Goal: Task Accomplishment & Management: Use online tool/utility

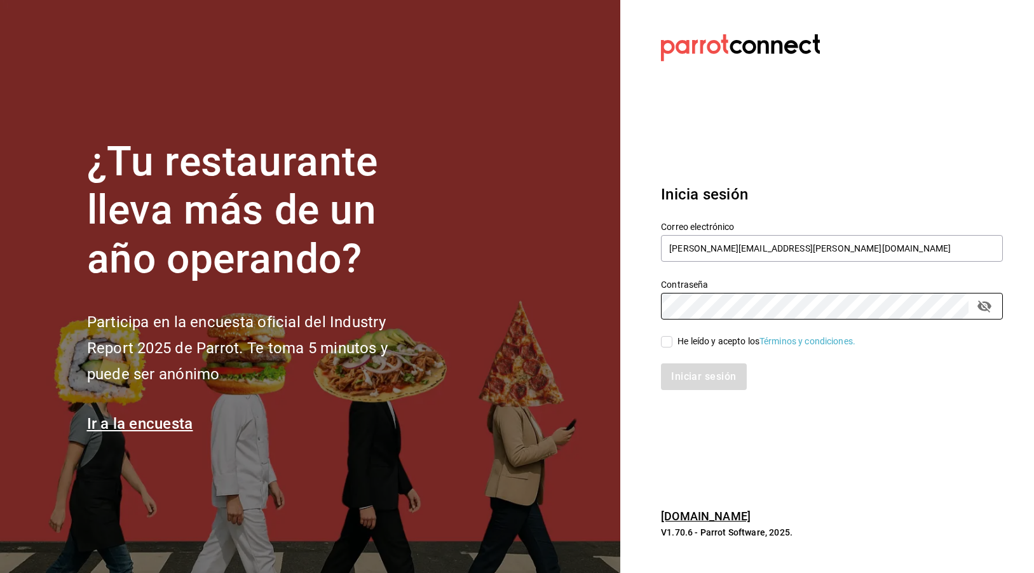
click at [671, 343] on input "He leído y acepto los Términos y condiciones." at bounding box center [666, 341] width 11 height 11
checkbox input "true"
click at [679, 371] on button "Iniciar sesión" at bounding box center [704, 377] width 86 height 27
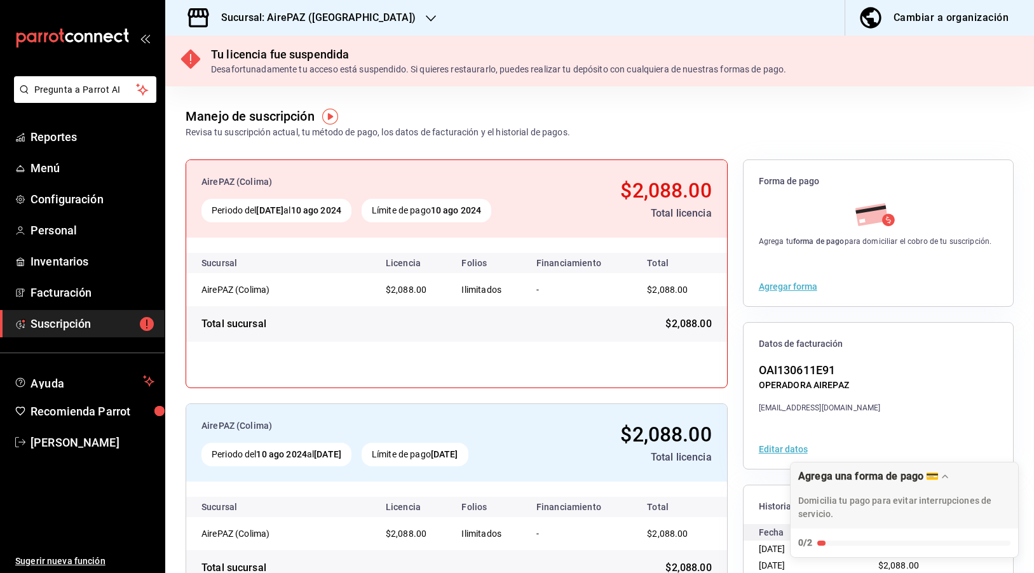
click at [316, 18] on h3 "Sucursal: AirePAZ (Colima)" at bounding box center [313, 17] width 205 height 15
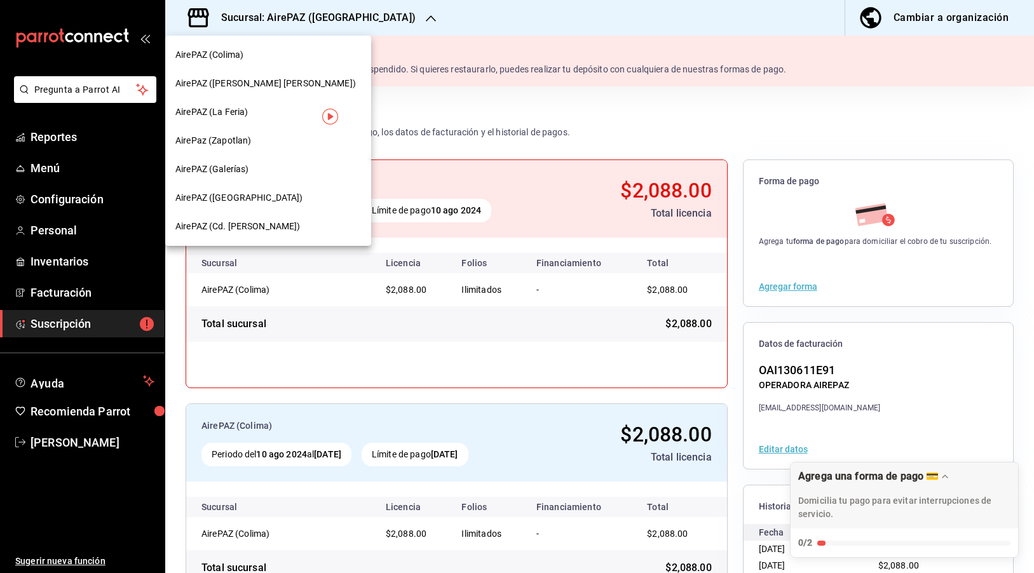
click at [245, 118] on span "AirePAZ (La Feria)" at bounding box center [211, 111] width 72 height 13
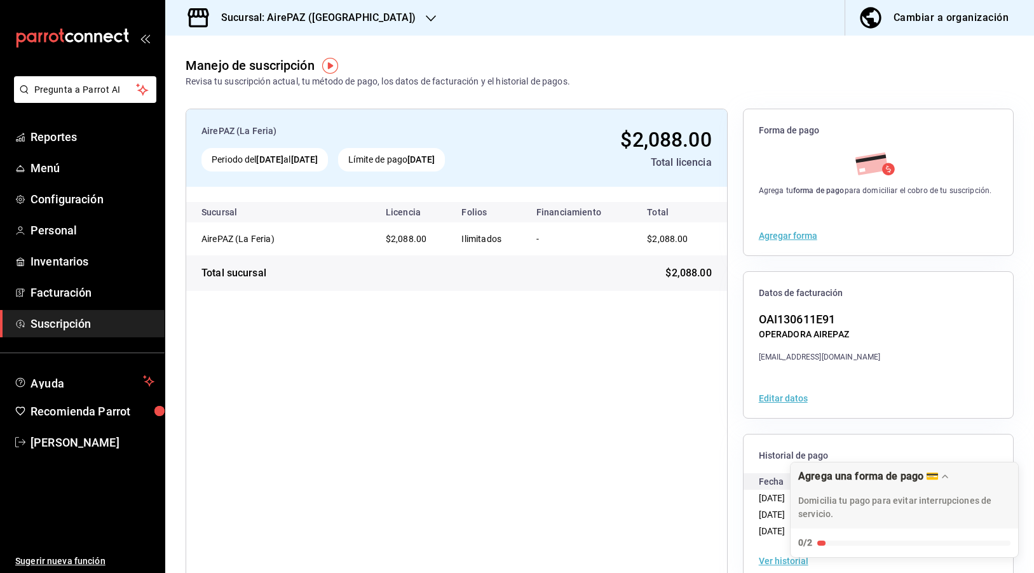
click at [375, 20] on div "Sucursal: AirePAZ ([GEOGRAPHIC_DATA])" at bounding box center [308, 18] width 266 height 36
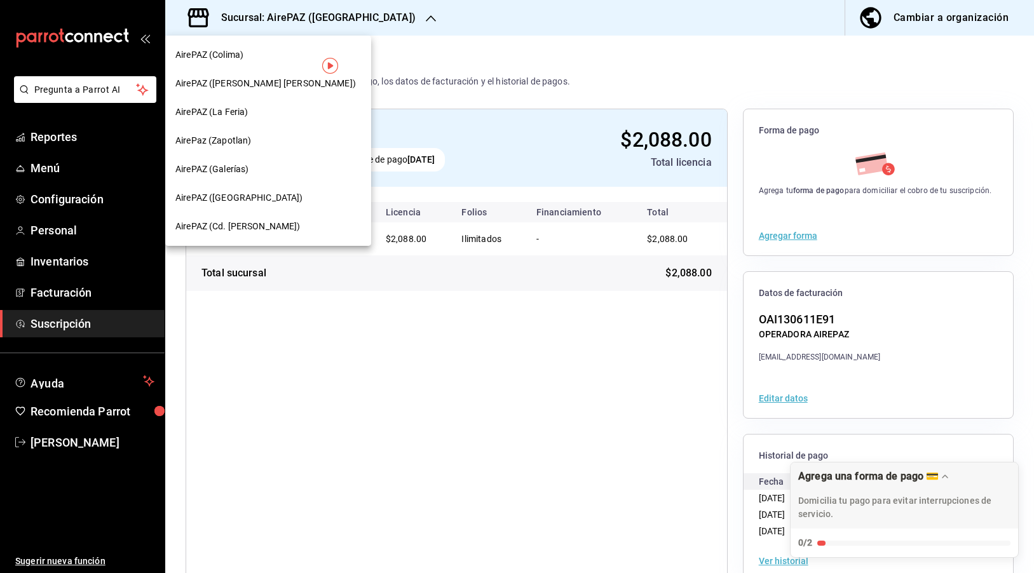
click at [297, 350] on div at bounding box center [517, 286] width 1034 height 573
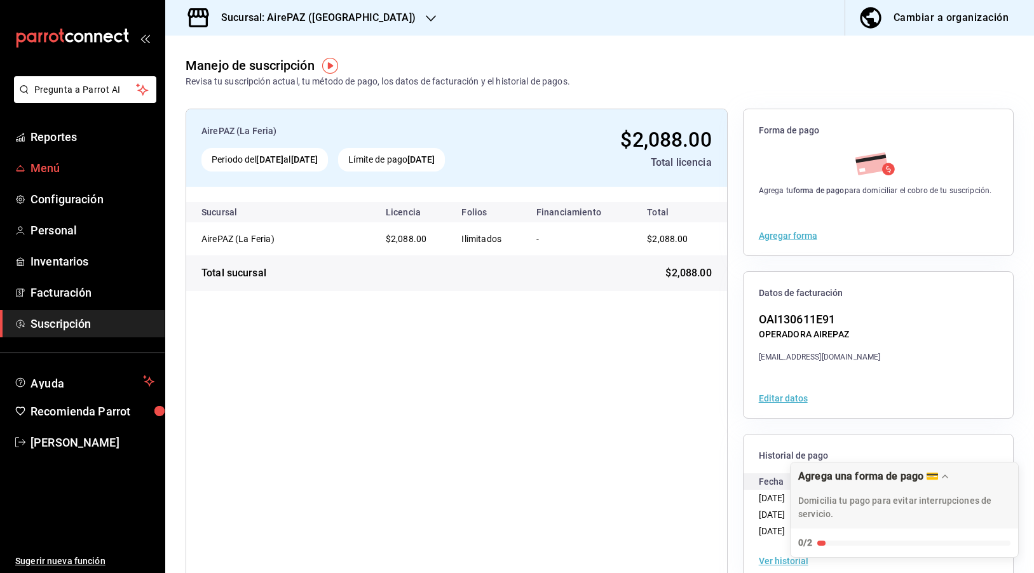
click at [76, 175] on span "Menú" at bounding box center [93, 168] width 124 height 17
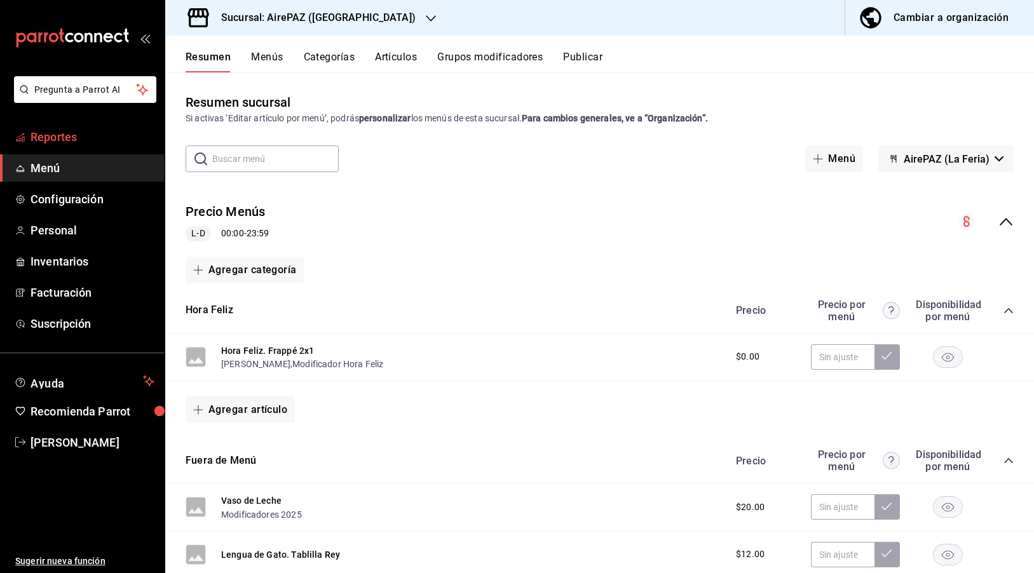
click at [55, 146] on link "Reportes" at bounding box center [82, 136] width 165 height 27
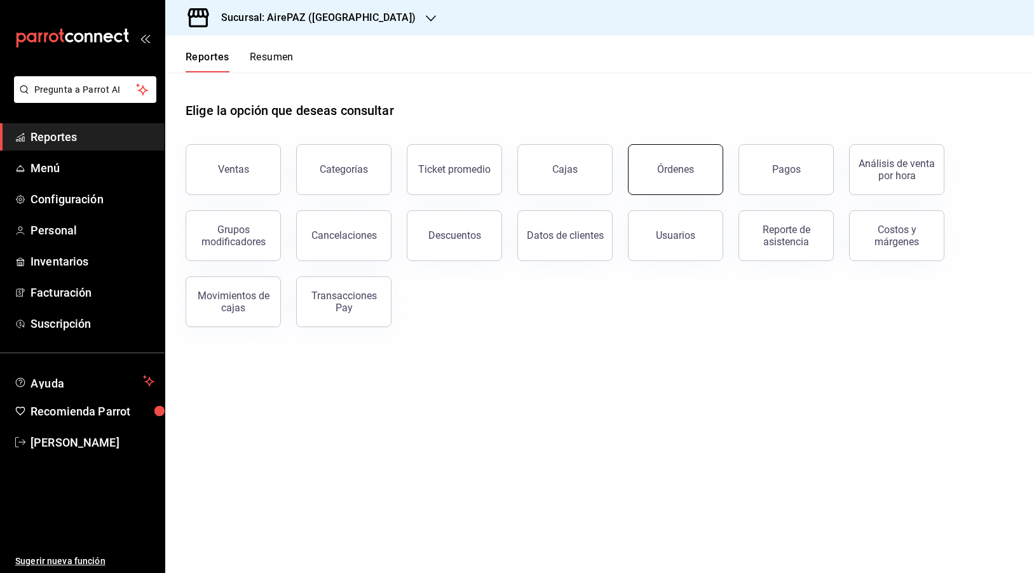
click at [691, 172] on div "Órdenes" at bounding box center [675, 169] width 37 height 12
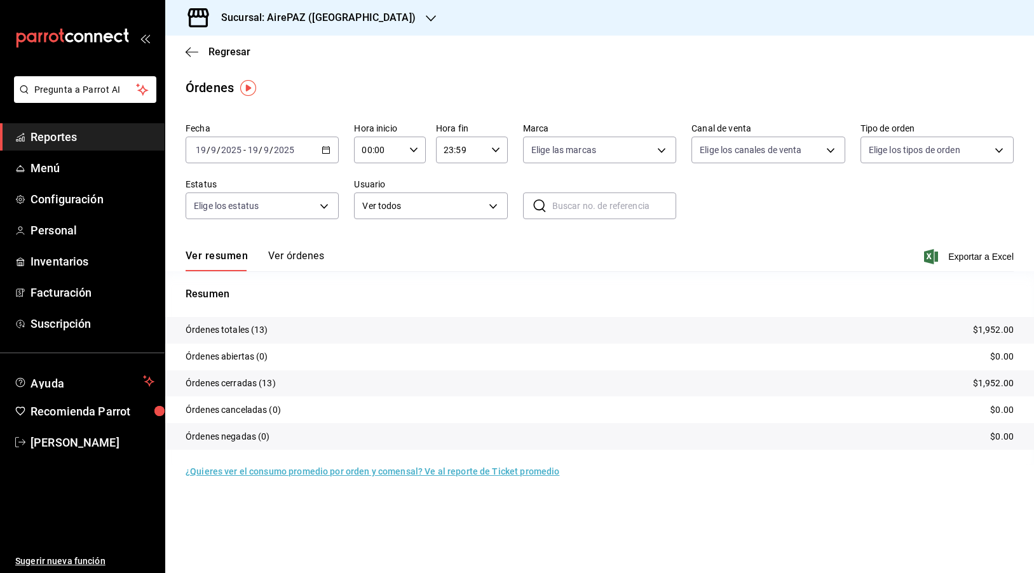
click at [269, 332] on tr "Órdenes totales (13) $1,952.00" at bounding box center [599, 330] width 869 height 27
click at [327, 149] on icon "button" at bounding box center [326, 150] width 9 height 9
click at [237, 187] on span "Hoy" at bounding box center [245, 188] width 99 height 13
click at [291, 261] on button "Ver órdenes" at bounding box center [296, 261] width 56 height 22
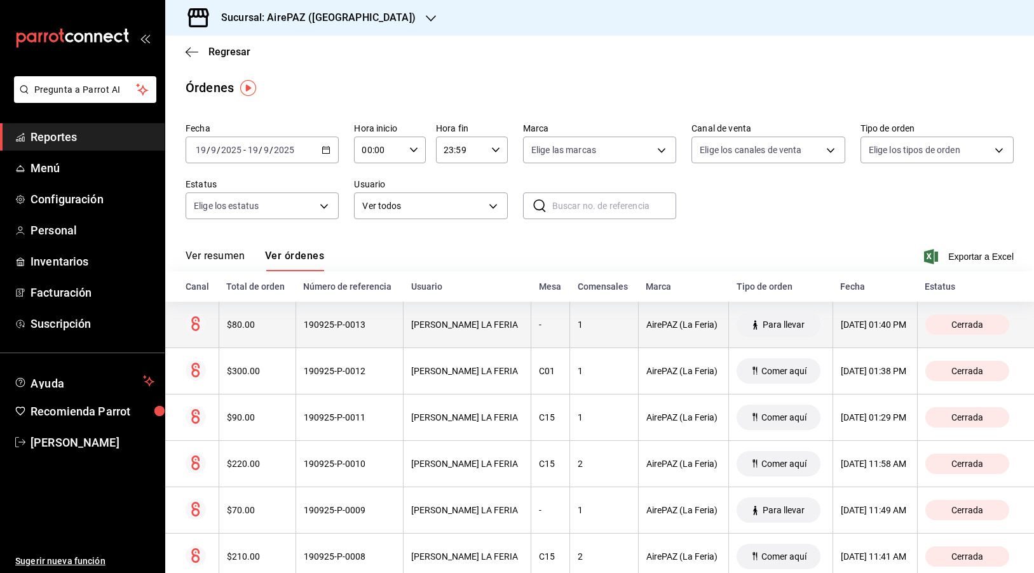
click at [235, 327] on div "$80.00" at bounding box center [257, 325] width 61 height 10
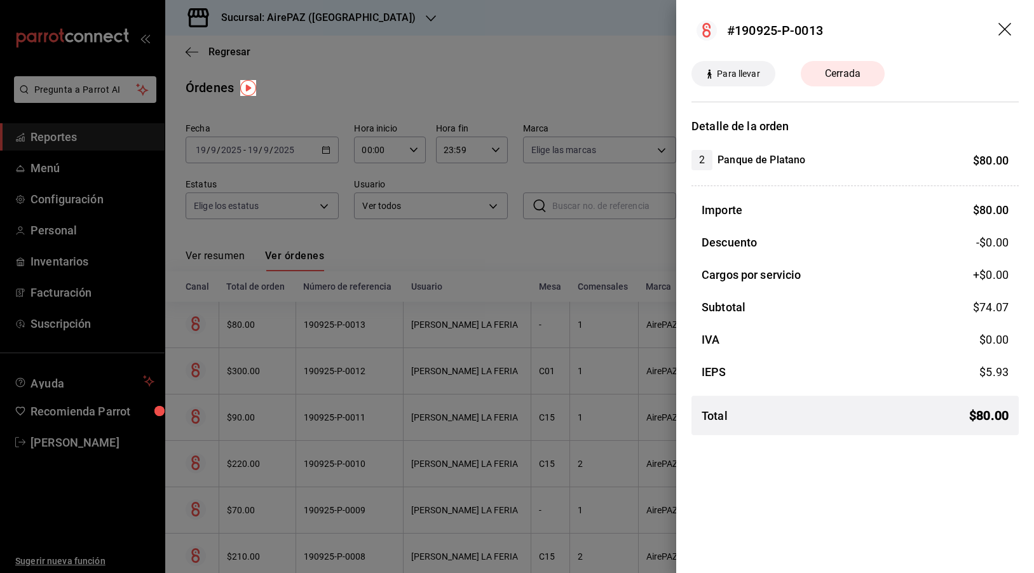
click at [246, 360] on div at bounding box center [517, 286] width 1034 height 573
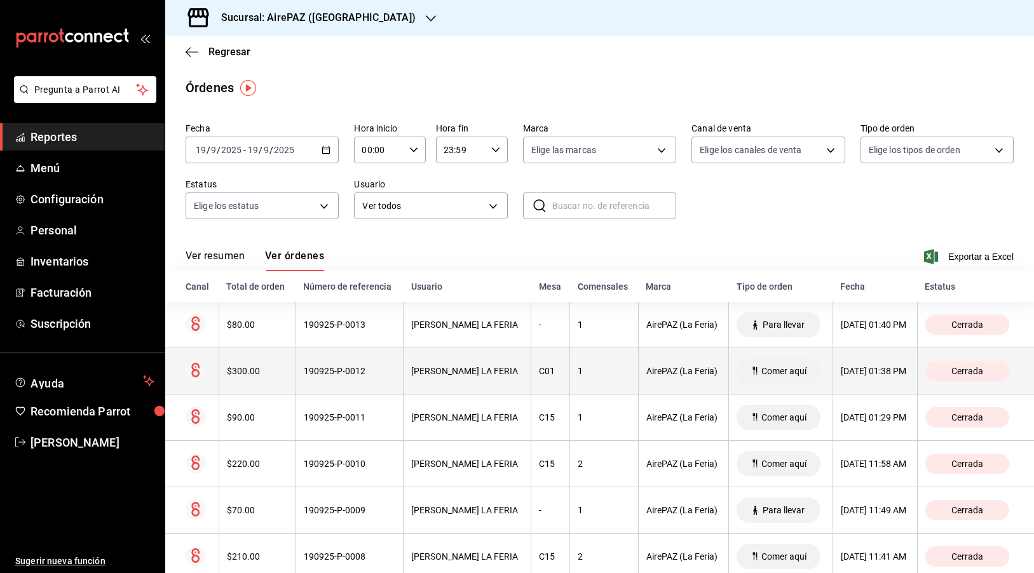
click at [247, 374] on div "$300.00" at bounding box center [257, 371] width 61 height 10
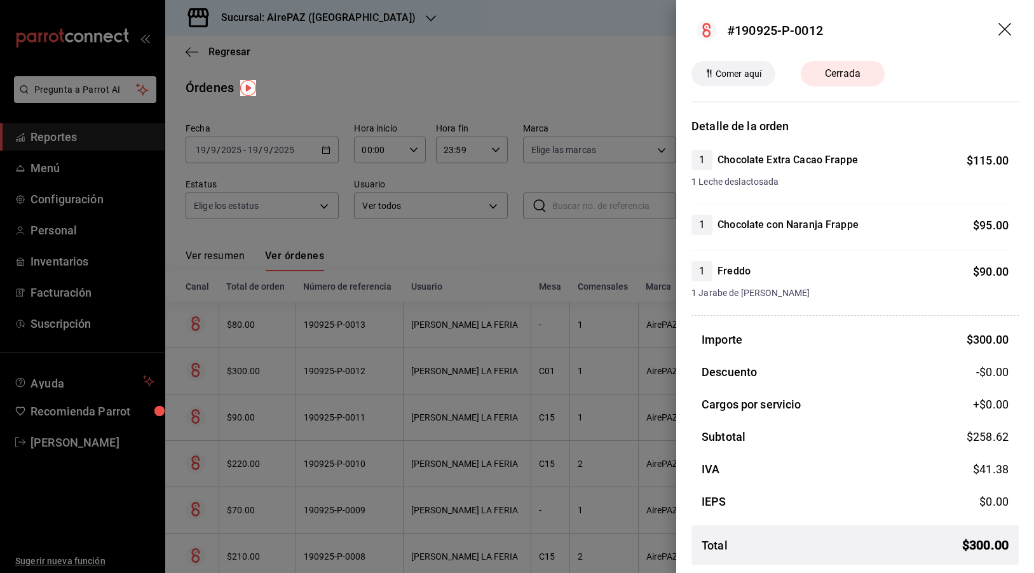
click at [247, 374] on div at bounding box center [517, 286] width 1034 height 573
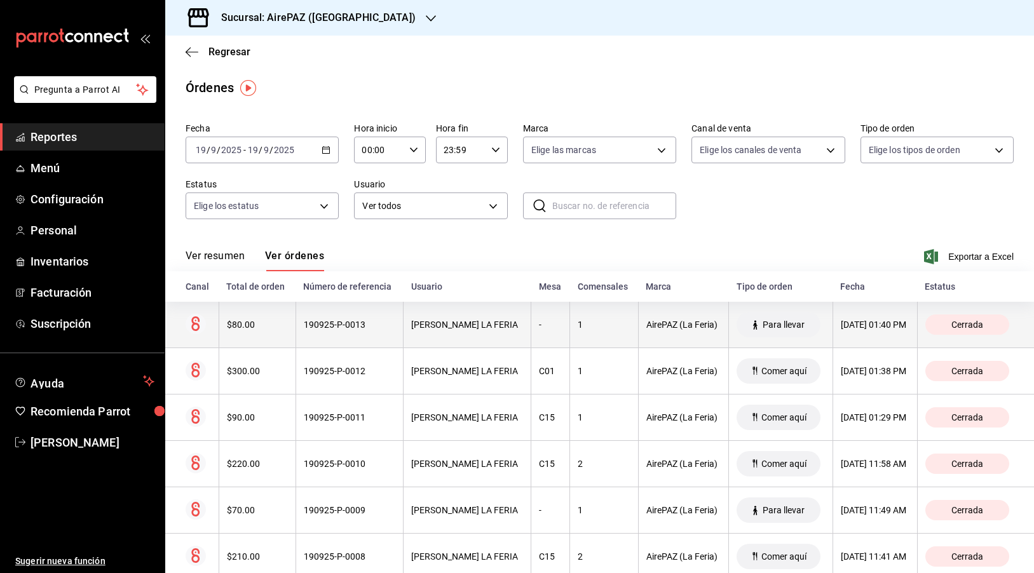
click at [251, 329] on div "$80.00" at bounding box center [257, 325] width 61 height 10
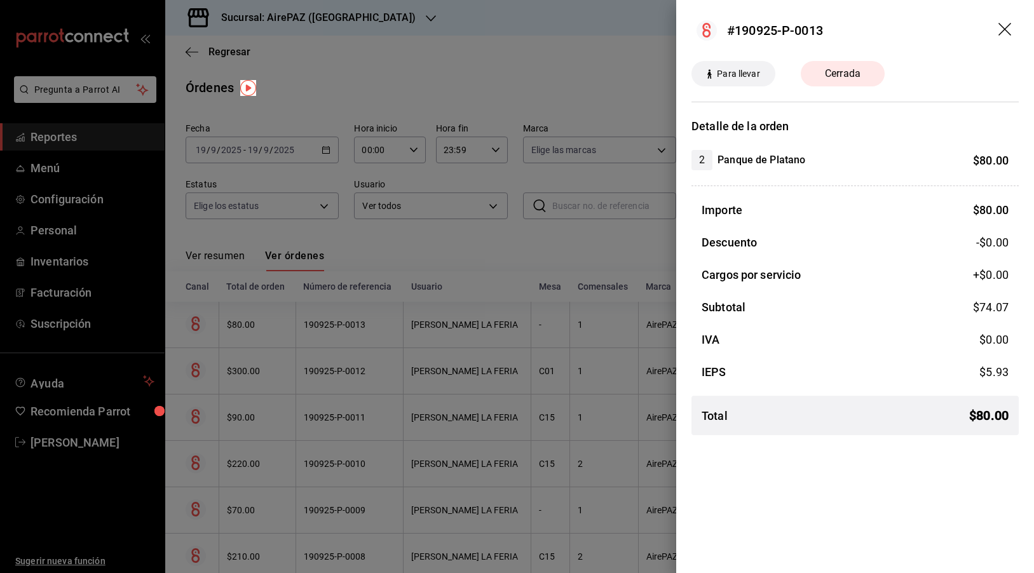
click at [250, 367] on div at bounding box center [517, 286] width 1034 height 573
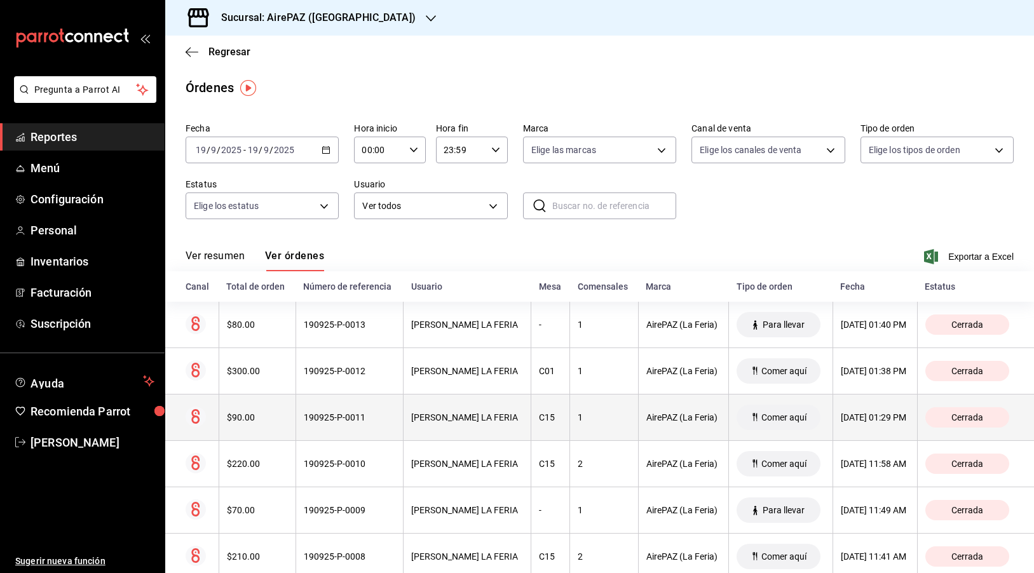
click at [253, 402] on th "$90.00" at bounding box center [257, 418] width 77 height 46
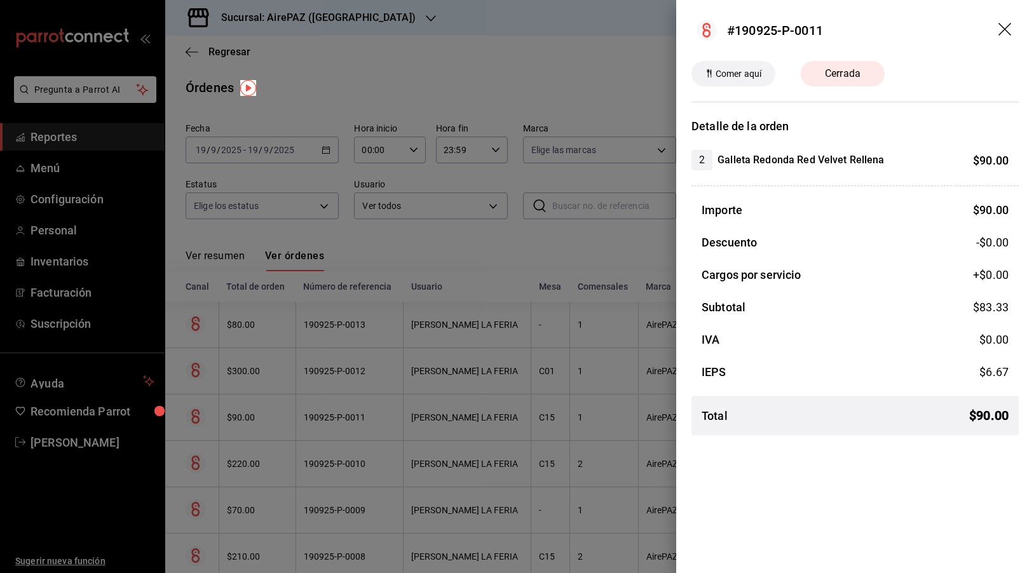
click at [248, 381] on div at bounding box center [517, 286] width 1034 height 573
